Goal: Task Accomplishment & Management: Complete application form

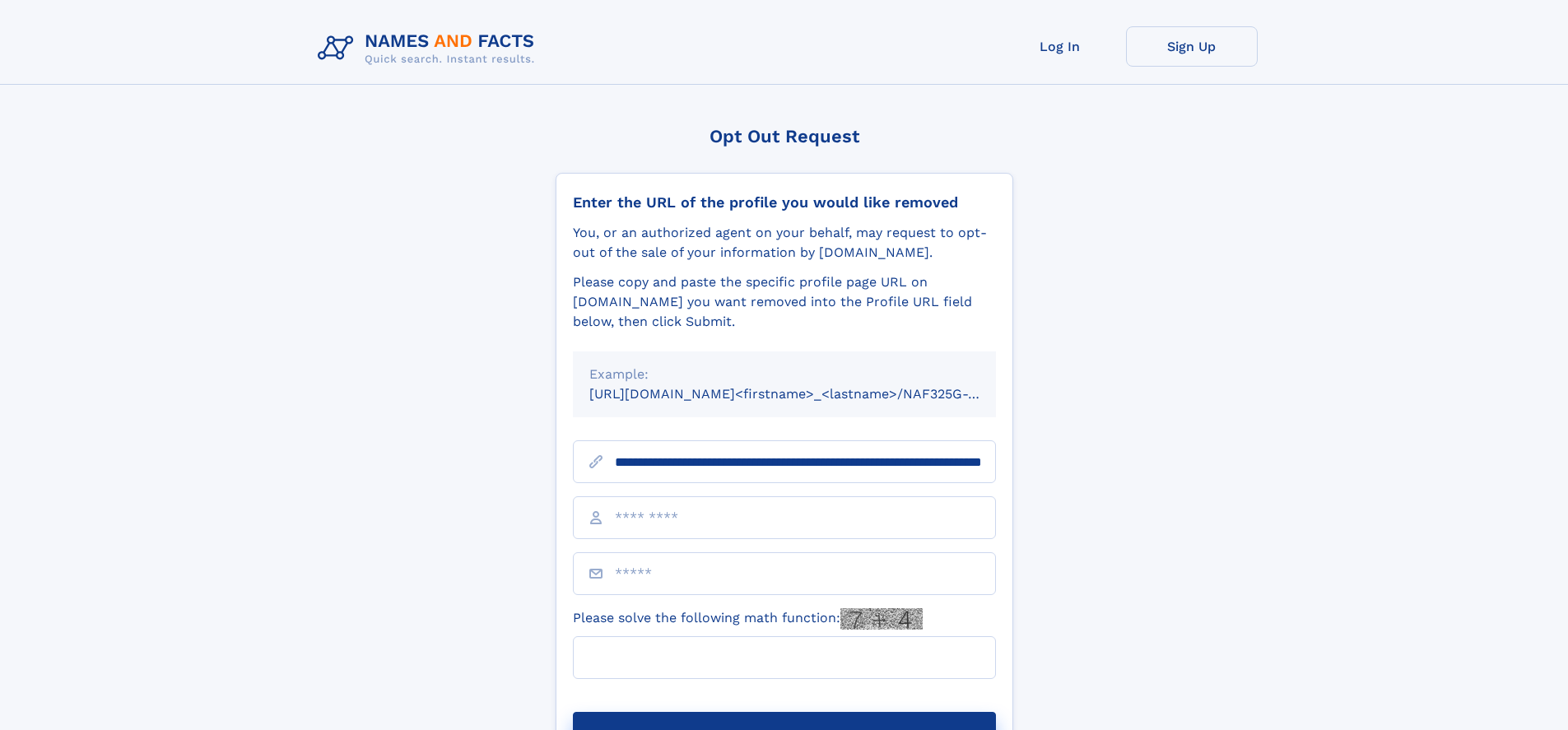
scroll to position [0, 171]
type input "**********"
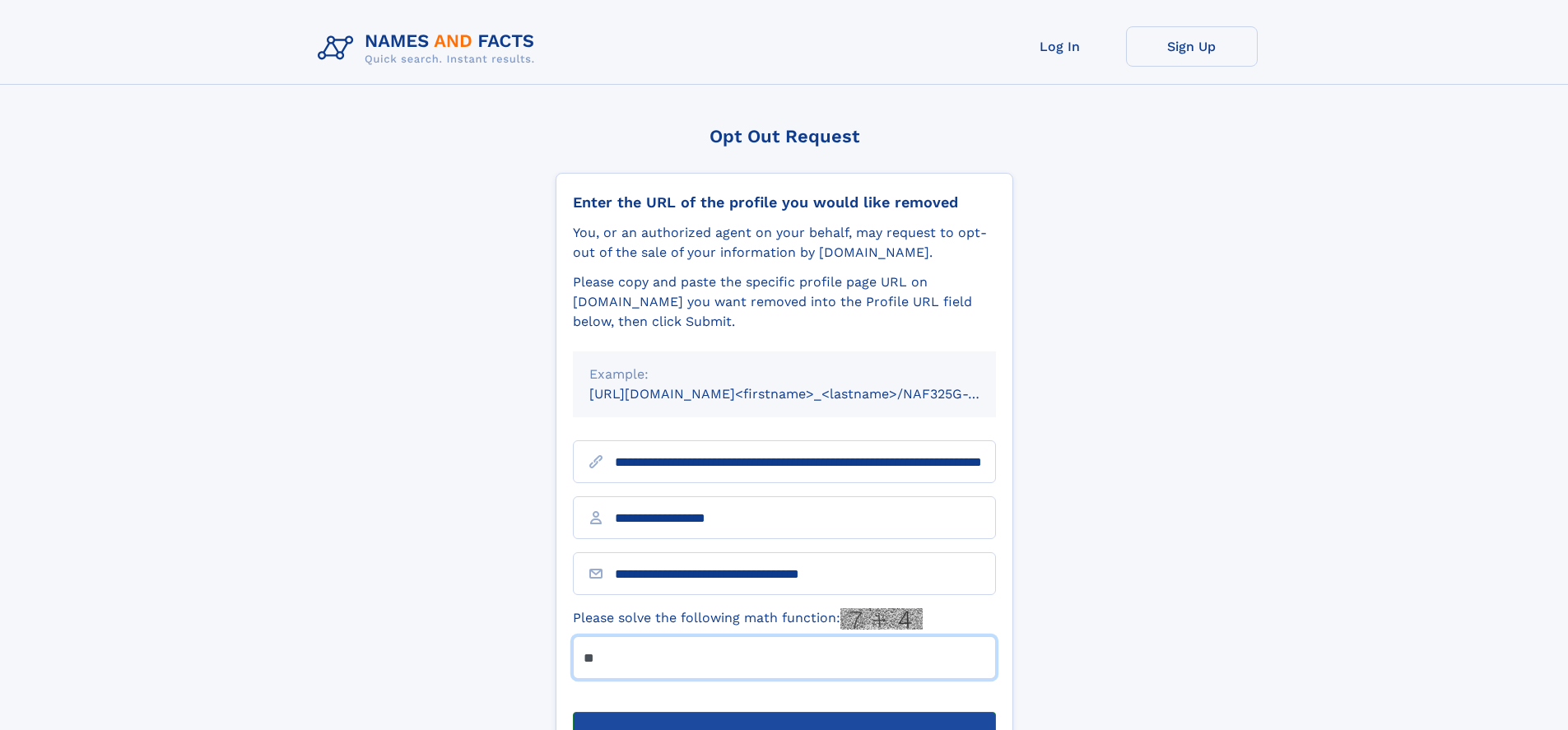
type input "**"
click at [784, 712] on button "Submit Opt Out Request" at bounding box center [784, 738] width 423 height 53
